Goal: Task Accomplishment & Management: Manage account settings

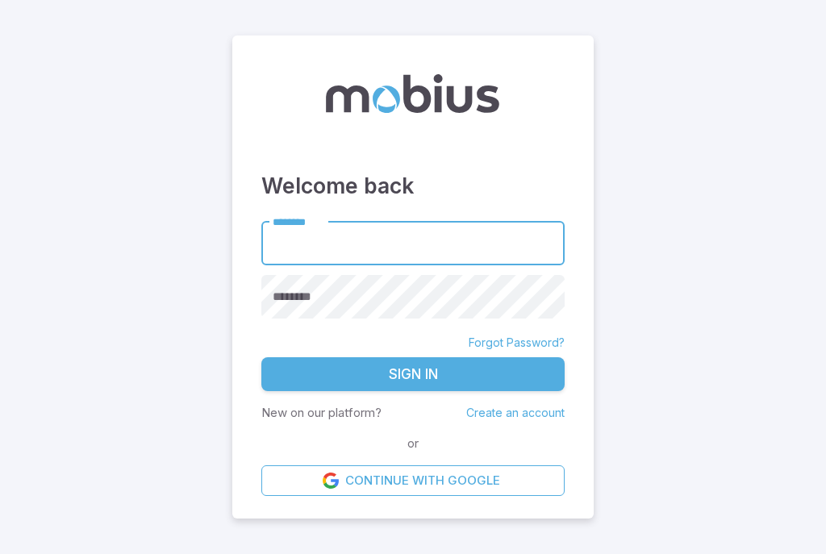
click at [413, 496] on link "Continue with Google" at bounding box center [412, 480] width 303 height 31
click at [439, 249] on input "********" at bounding box center [412, 243] width 303 height 44
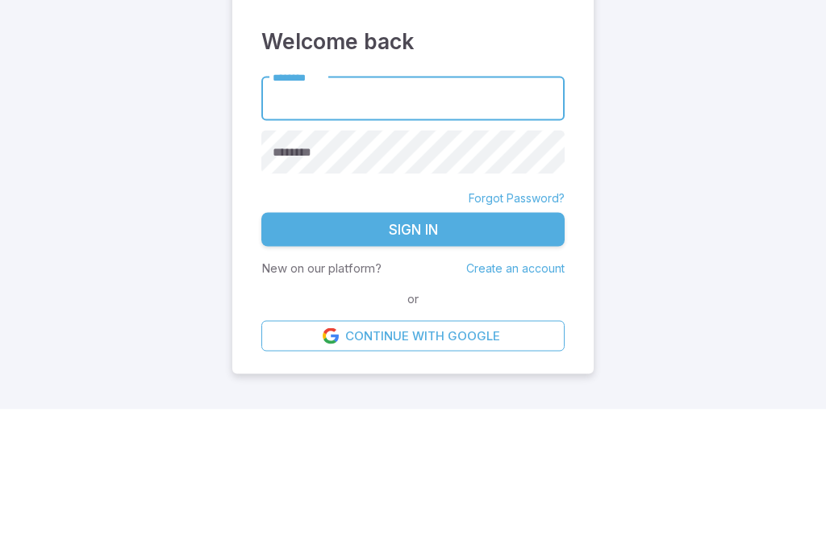
scroll to position [29, 0]
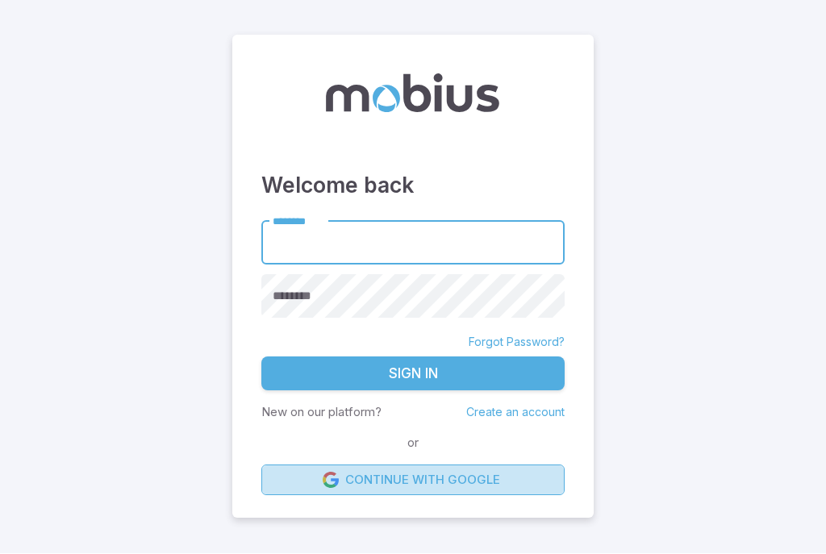
click at [536, 466] on link "Continue with Google" at bounding box center [412, 480] width 303 height 31
